Goal: Task Accomplishment & Management: Use online tool/utility

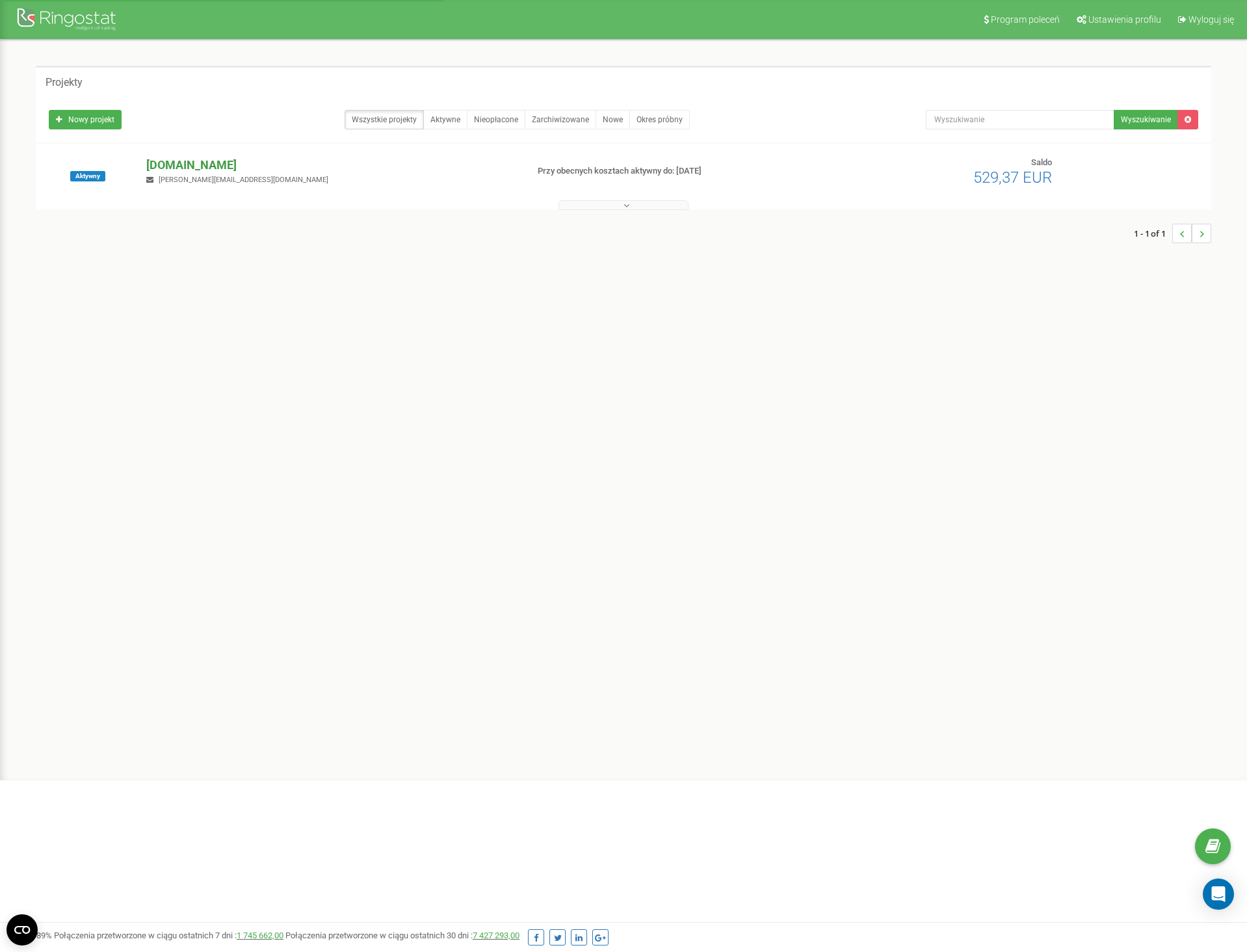
click at [185, 158] on p "[DOMAIN_NAME]" at bounding box center [332, 165] width 370 height 17
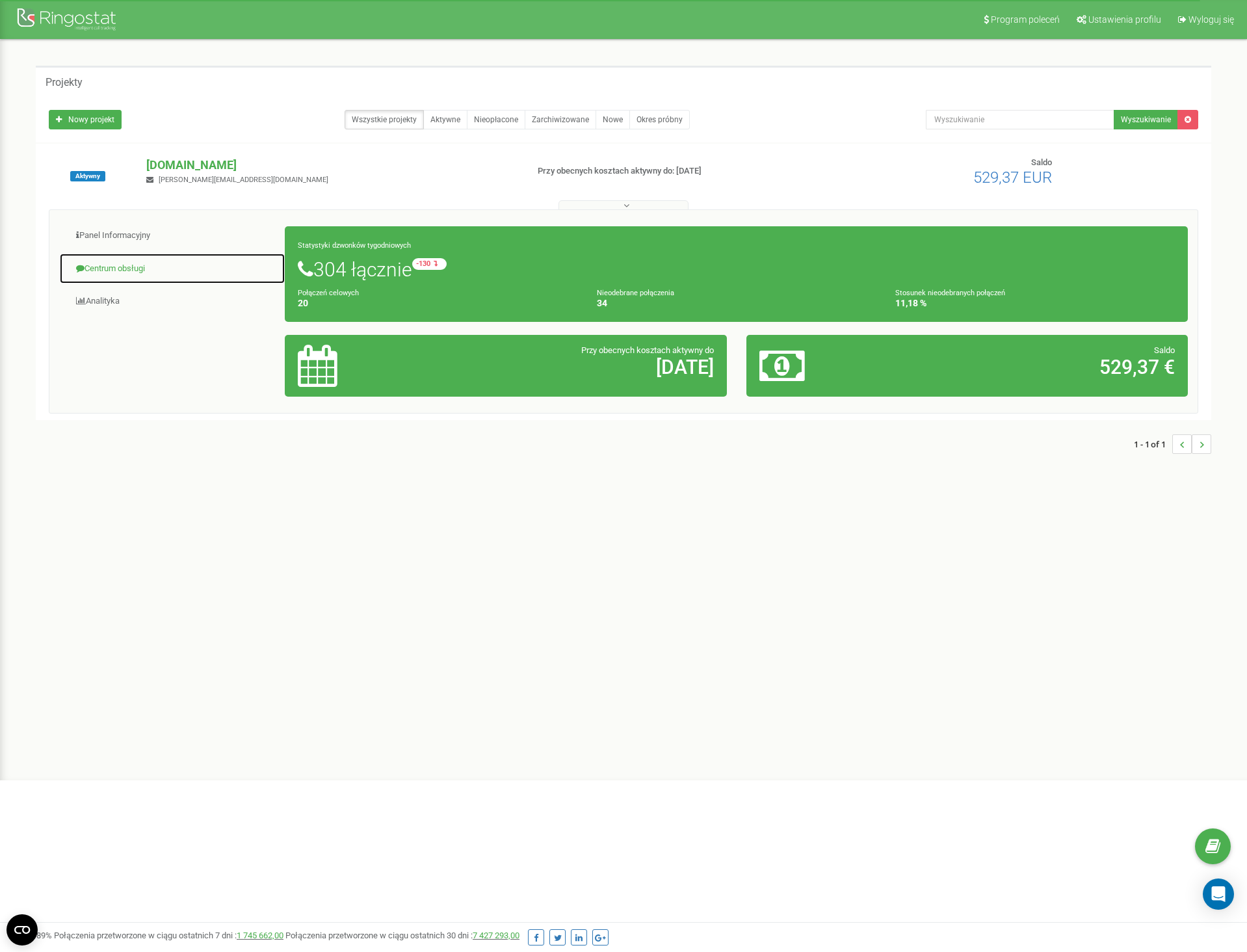
click at [194, 264] on link "Centrum obsługi" at bounding box center [173, 268] width 226 height 32
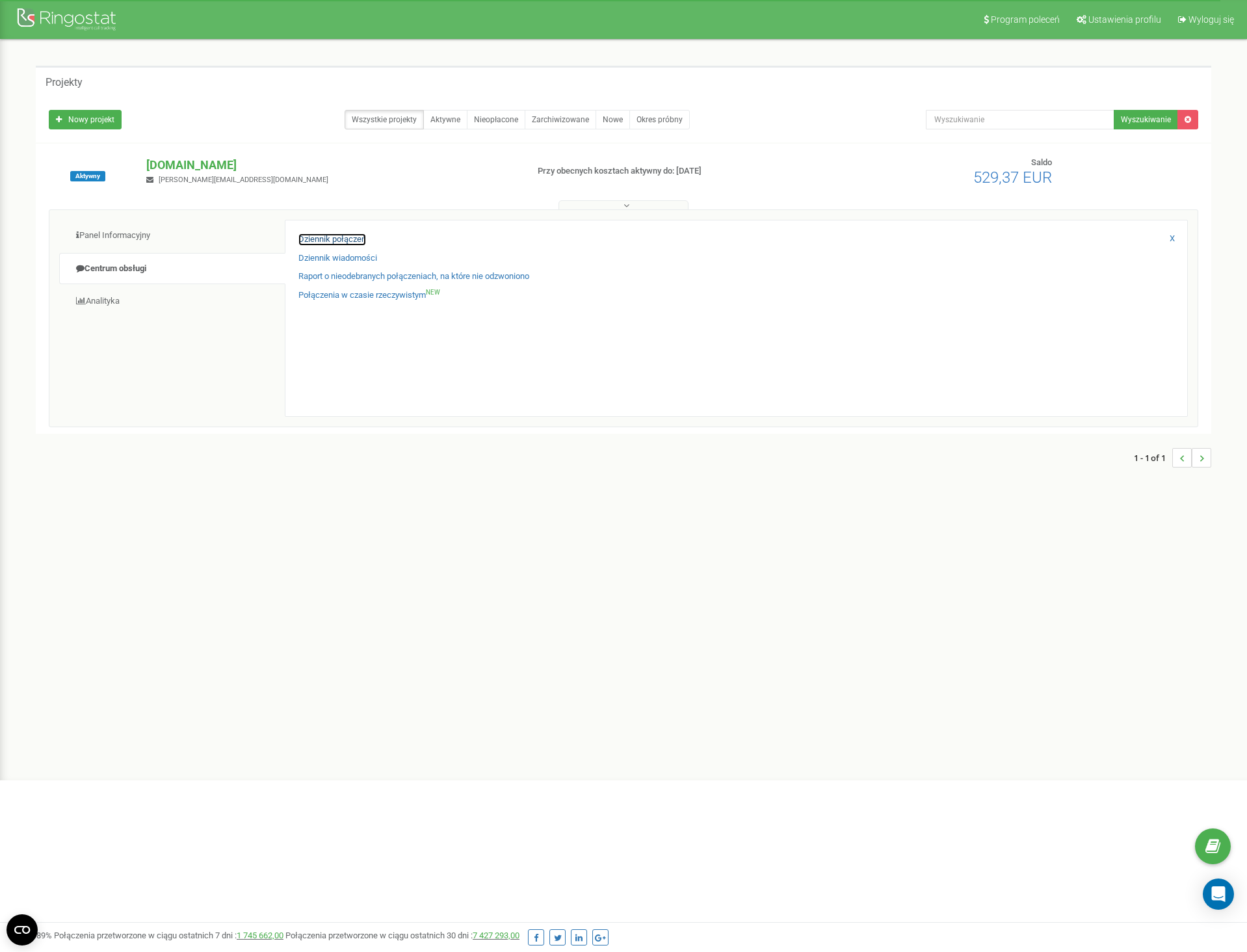
click at [326, 240] on link "Dziennik połączeń" at bounding box center [332, 239] width 68 height 12
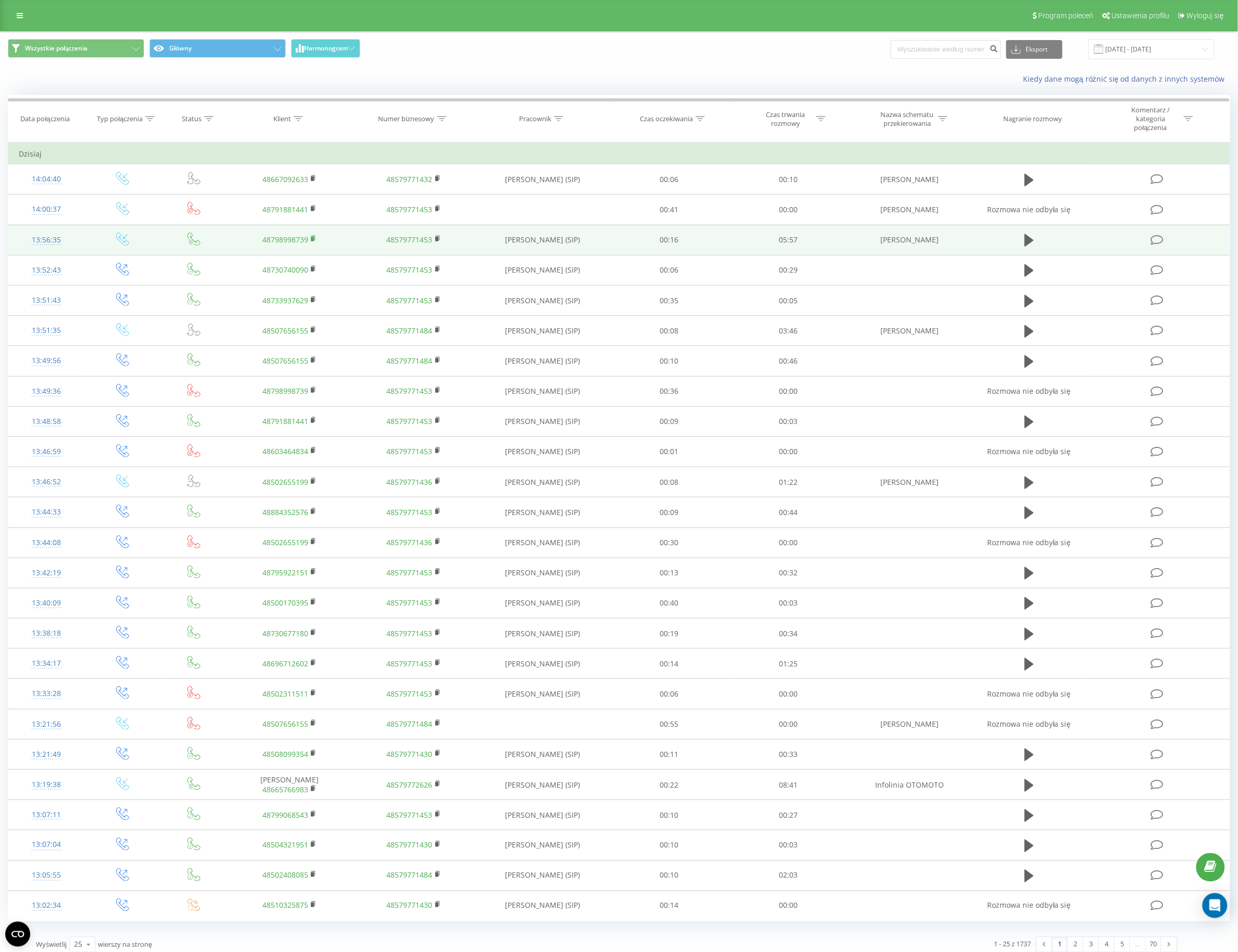
click at [312, 239] on rect at bounding box center [312, 239] width 3 height 5
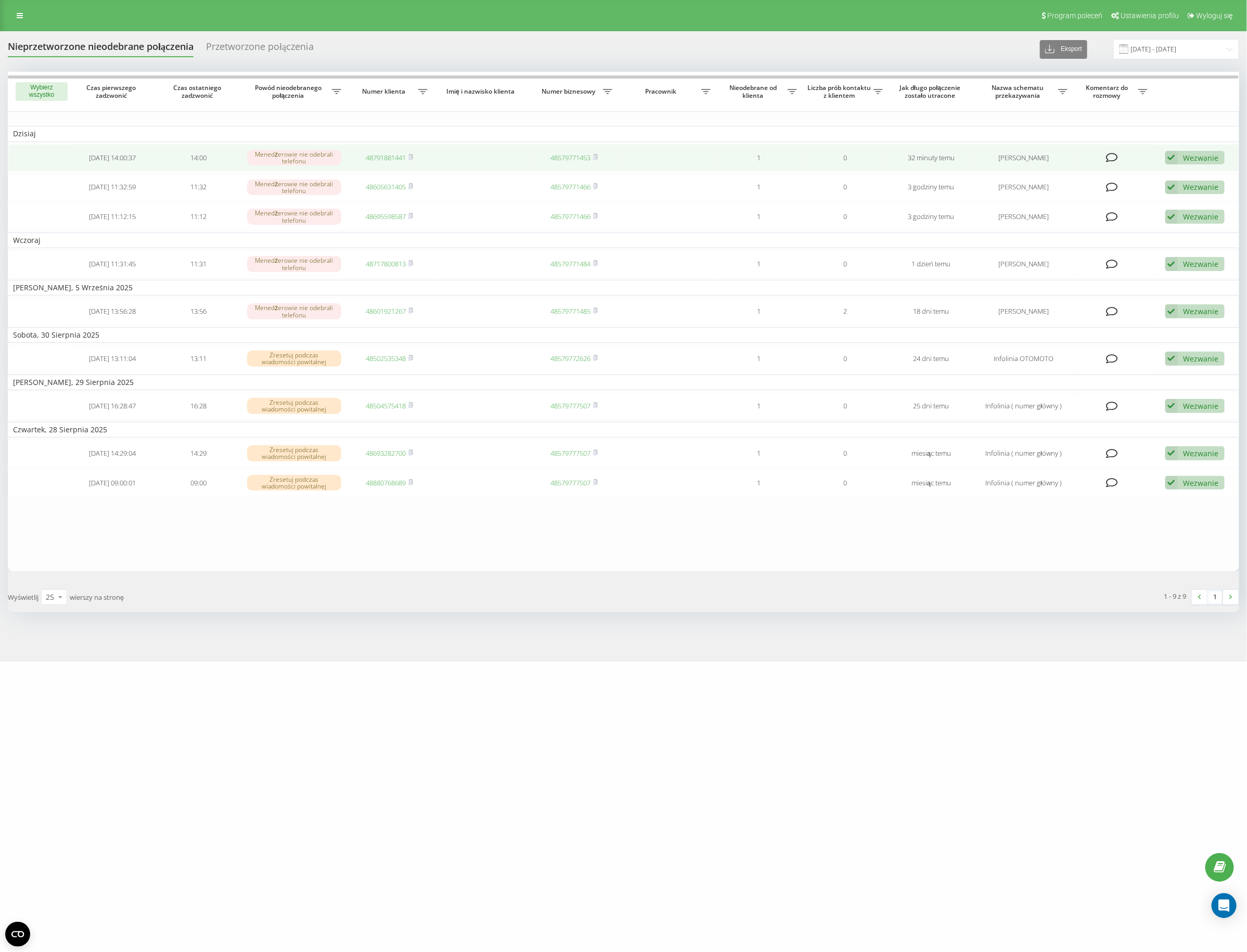
click at [409, 157] on span "48791881441" at bounding box center [390, 157] width 48 height 9
click at [411, 156] on rect at bounding box center [410, 158] width 3 height 5
click at [409, 159] on span "48791881441" at bounding box center [390, 157] width 48 height 9
click at [411, 157] on rect at bounding box center [410, 158] width 3 height 5
